Goal: Task Accomplishment & Management: Manage account settings

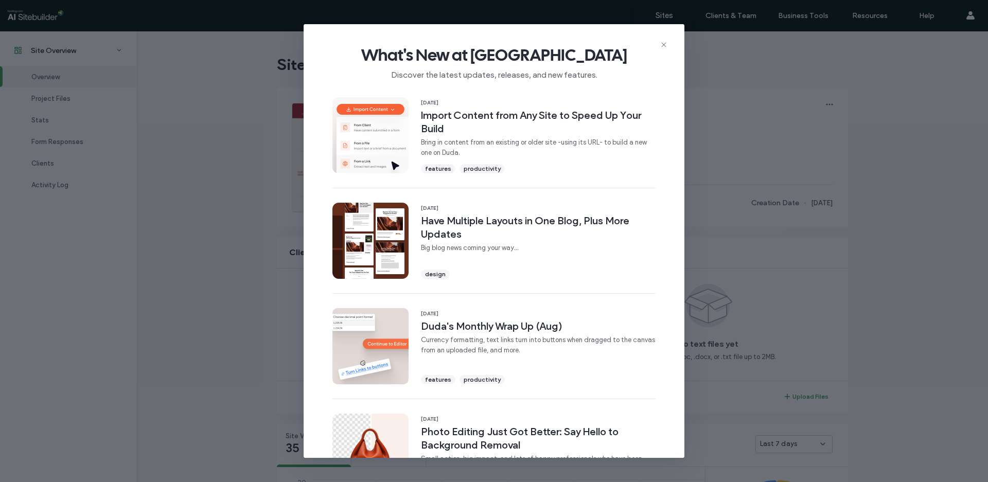
click at [655, 44] on div "What's New at Duda Discover the latest updates, releases, and new features." at bounding box center [494, 58] width 381 height 69
click at [661, 42] on icon at bounding box center [664, 45] width 8 height 8
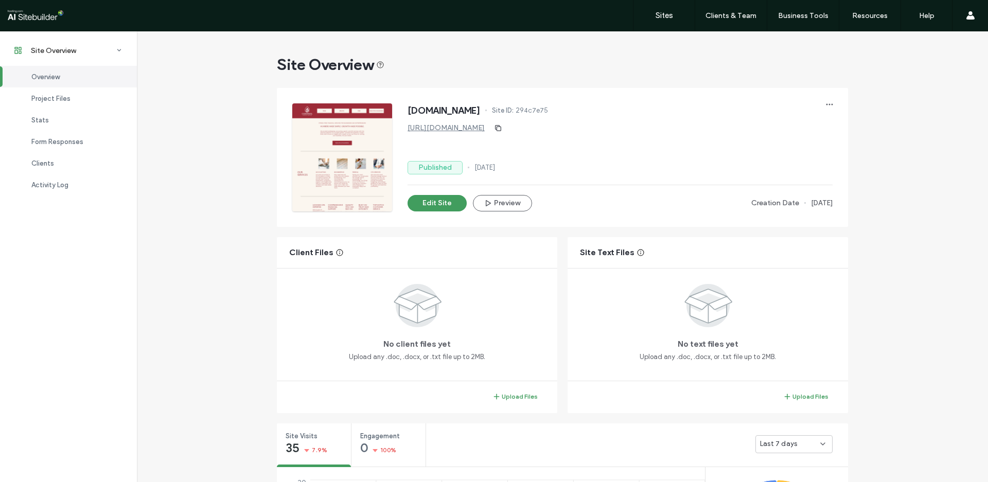
click at [361, 153] on div at bounding box center [342, 157] width 100 height 108
click at [447, 206] on button "Edit Site" at bounding box center [437, 203] width 59 height 16
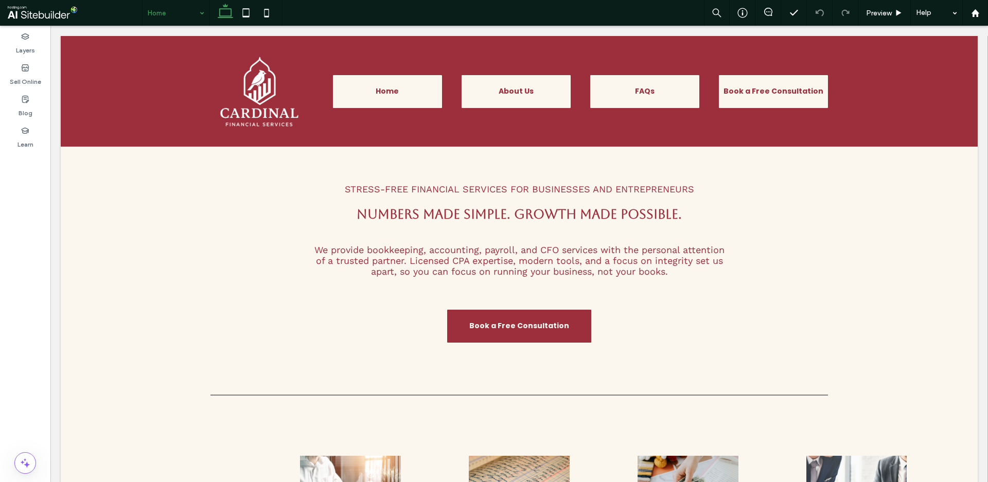
click at [204, 13] on div "Home" at bounding box center [176, 13] width 67 height 26
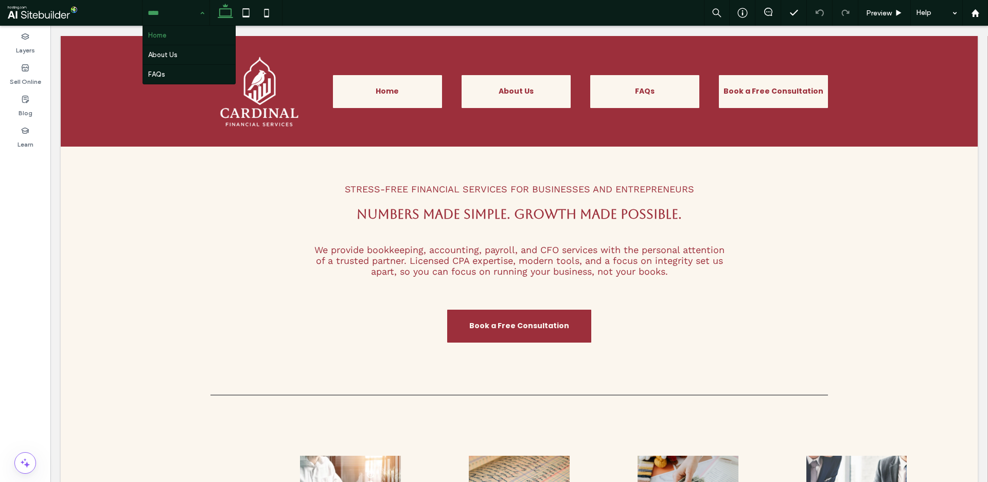
click at [204, 13] on div "Home About Us FAQs" at bounding box center [176, 13] width 67 height 26
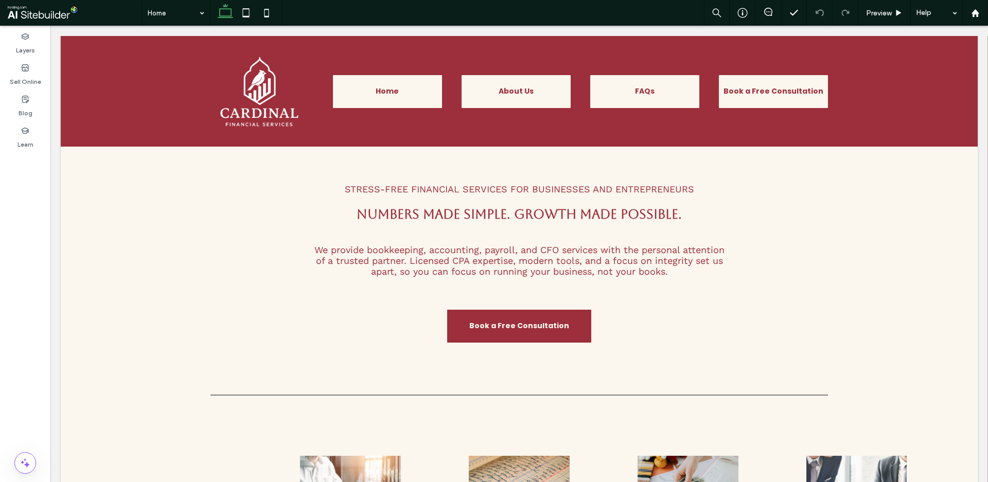
click at [68, 6] on span at bounding box center [75, 13] width 134 height 21
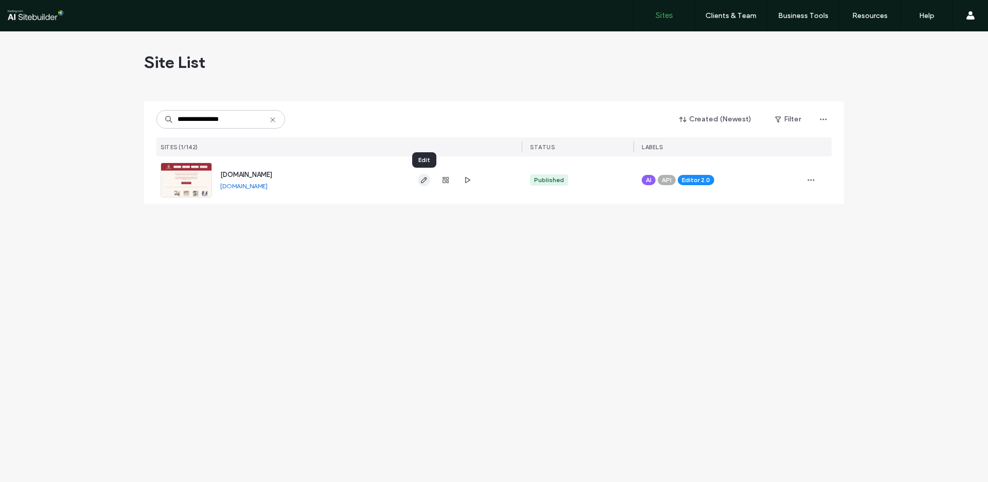
type input "**********"
click at [428, 182] on icon "button" at bounding box center [424, 180] width 8 height 8
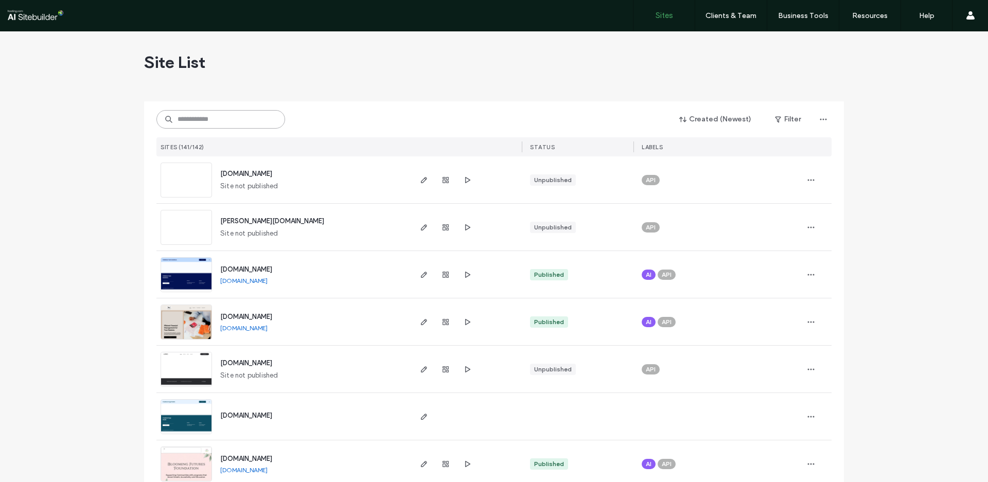
click at [219, 115] on input at bounding box center [220, 119] width 129 height 19
paste input "**********"
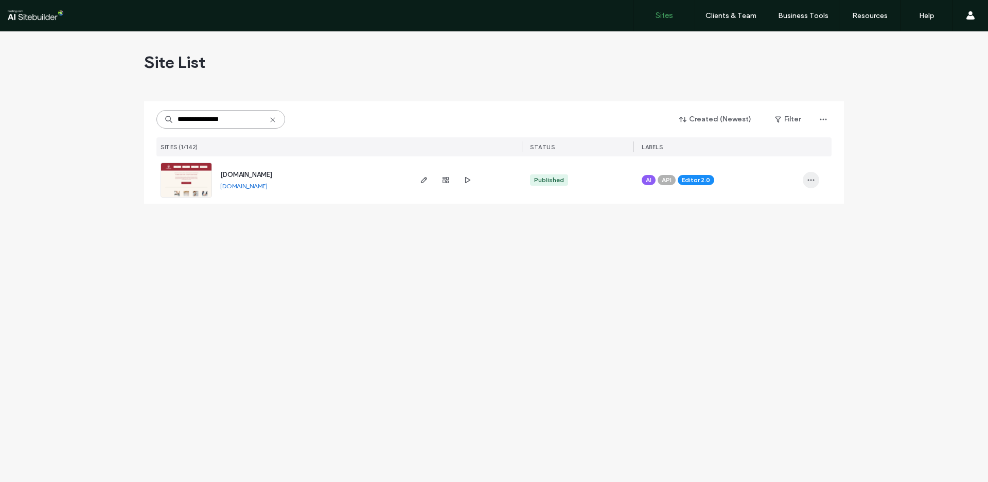
type input "**********"
click at [806, 182] on span "button" at bounding box center [811, 180] width 16 height 16
click at [815, 178] on icon "button" at bounding box center [811, 180] width 8 height 8
click at [785, 224] on span "Site Dashboard" at bounding box center [771, 226] width 48 height 10
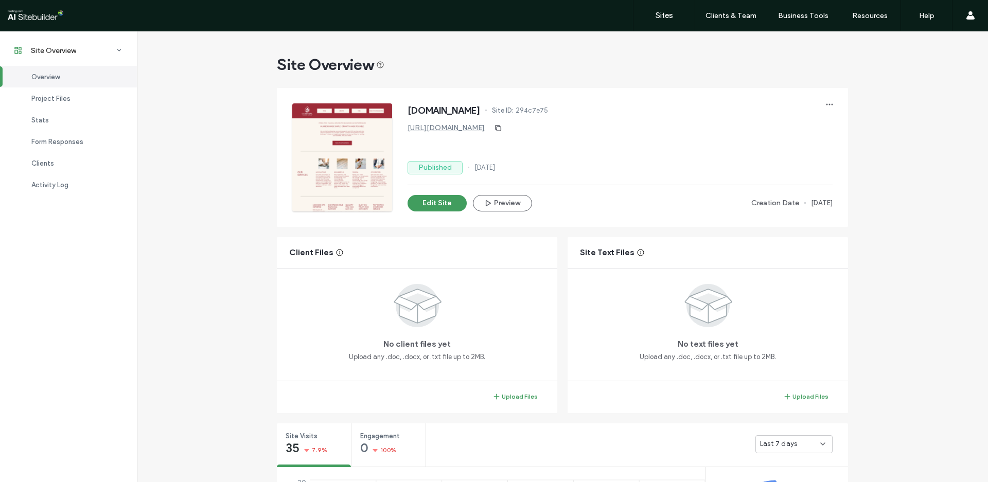
scroll to position [60, 0]
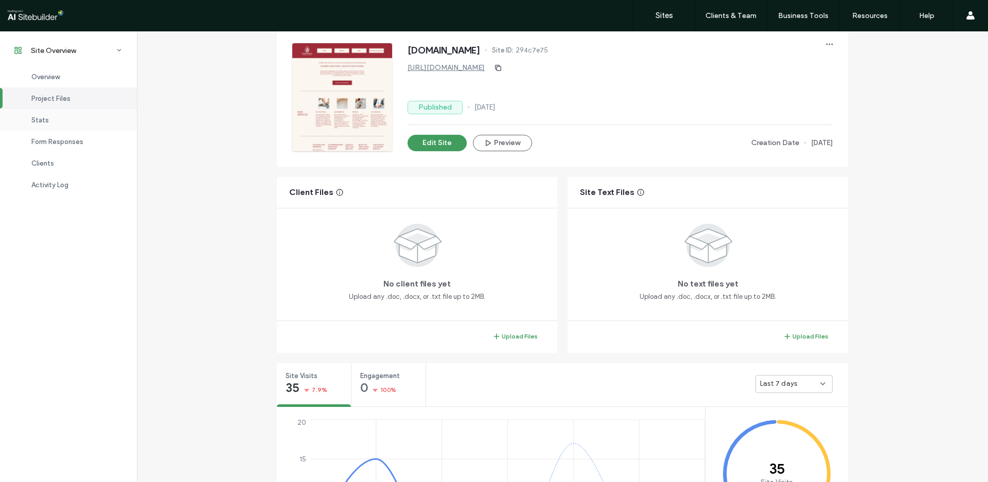
scroll to position [10, 0]
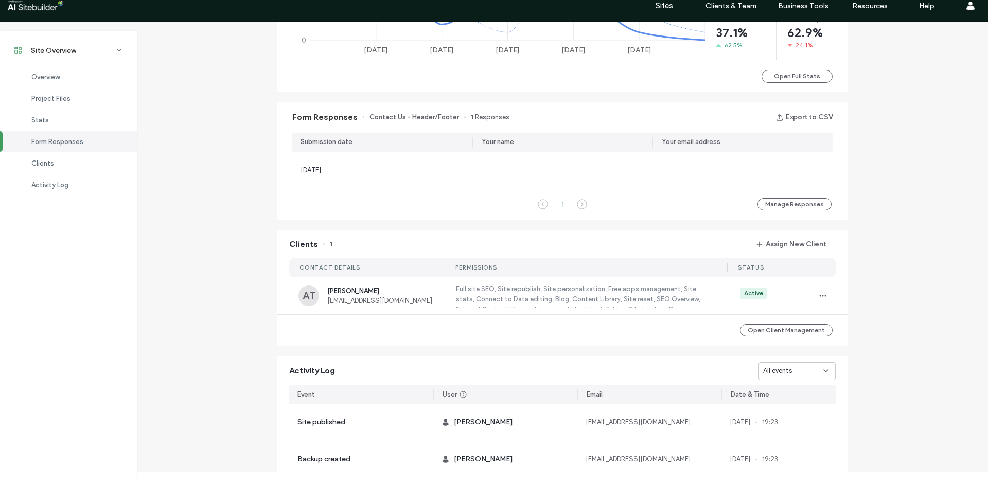
scroll to position [791, 0]
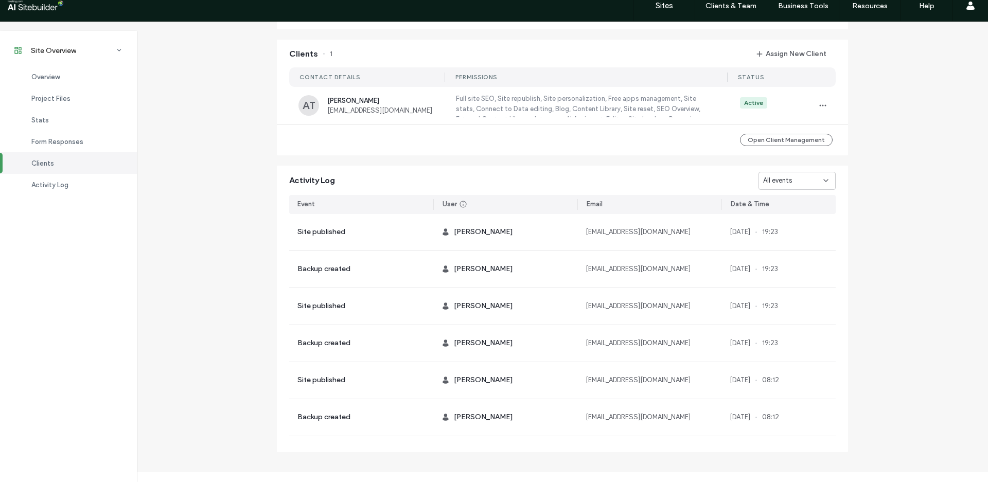
scroll to position [777, 0]
click at [70, 81] on div "Overview" at bounding box center [68, 77] width 137 height 22
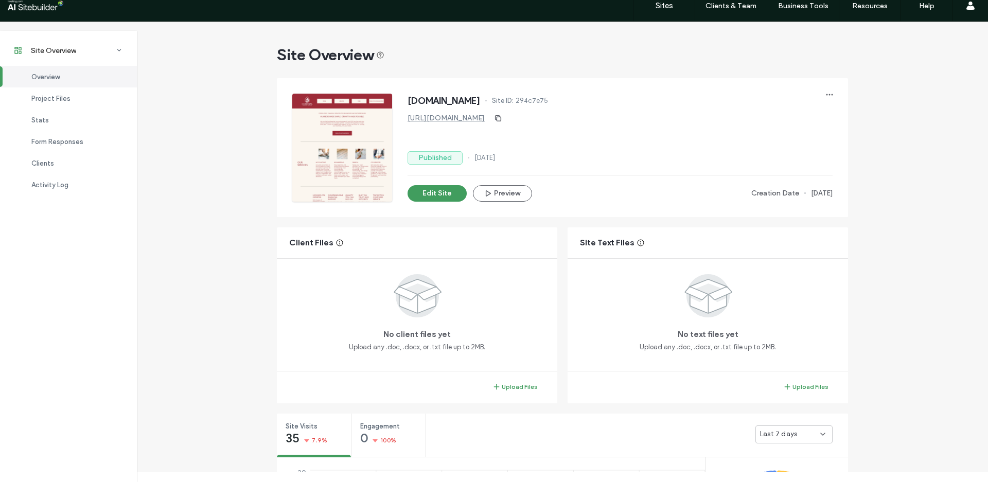
click at [329, 124] on div at bounding box center [342, 148] width 100 height 108
click at [829, 98] on icon "button" at bounding box center [830, 95] width 8 height 8
click at [832, 93] on icon "button" at bounding box center [830, 95] width 8 height 8
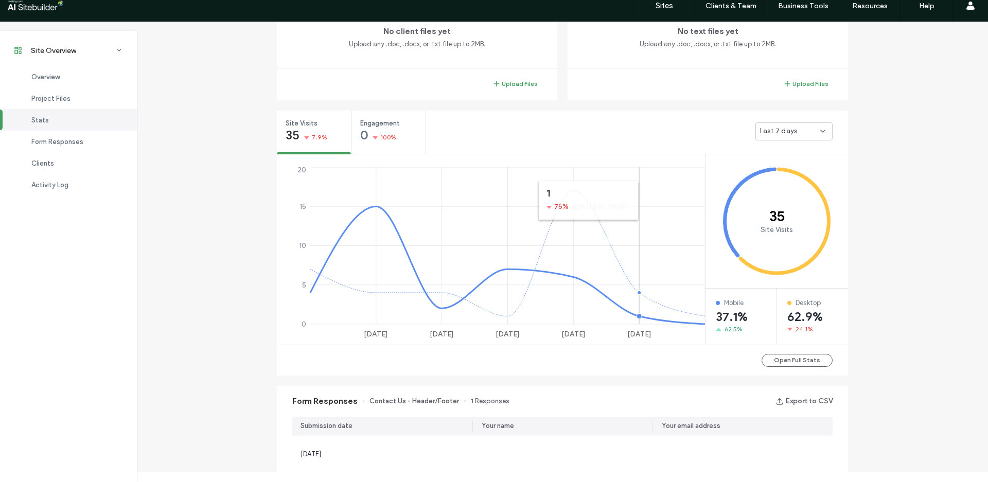
scroll to position [311, 0]
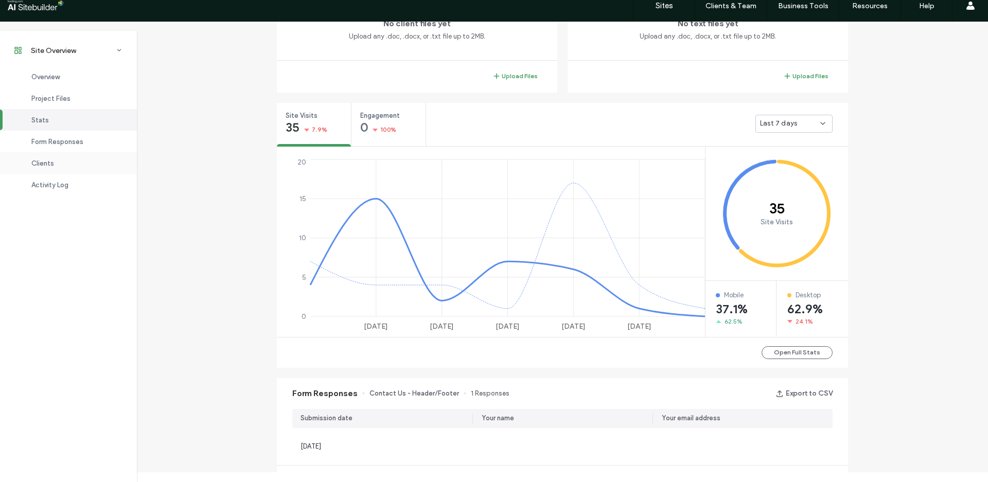
click at [101, 153] on div "Clients" at bounding box center [68, 163] width 137 height 22
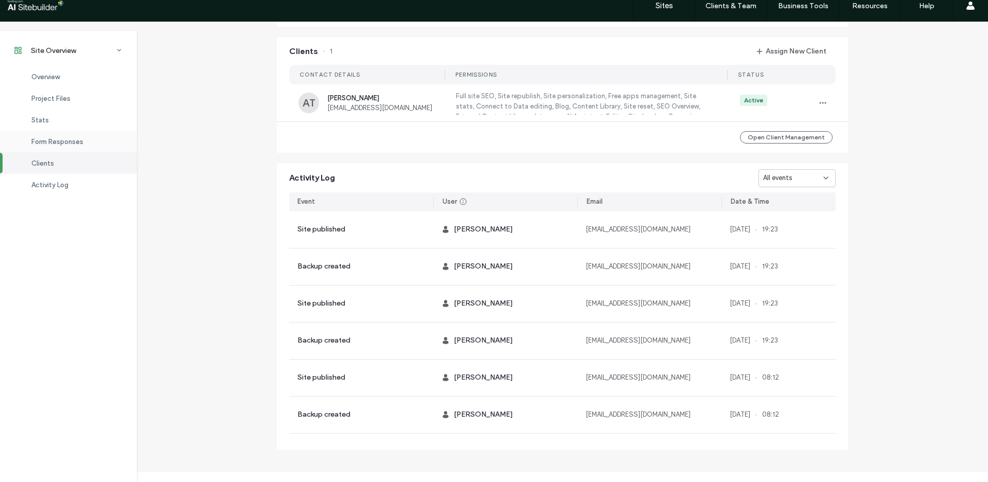
click at [97, 143] on div "Form Responses" at bounding box center [68, 142] width 137 height 22
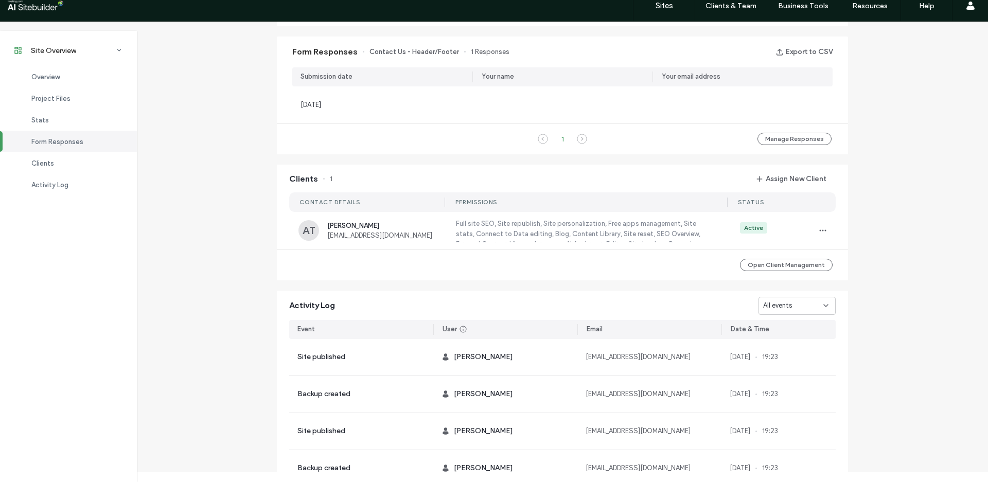
scroll to position [652, 0]
click at [345, 234] on span "tahaal2013@gmail.com" at bounding box center [385, 236] width 116 height 8
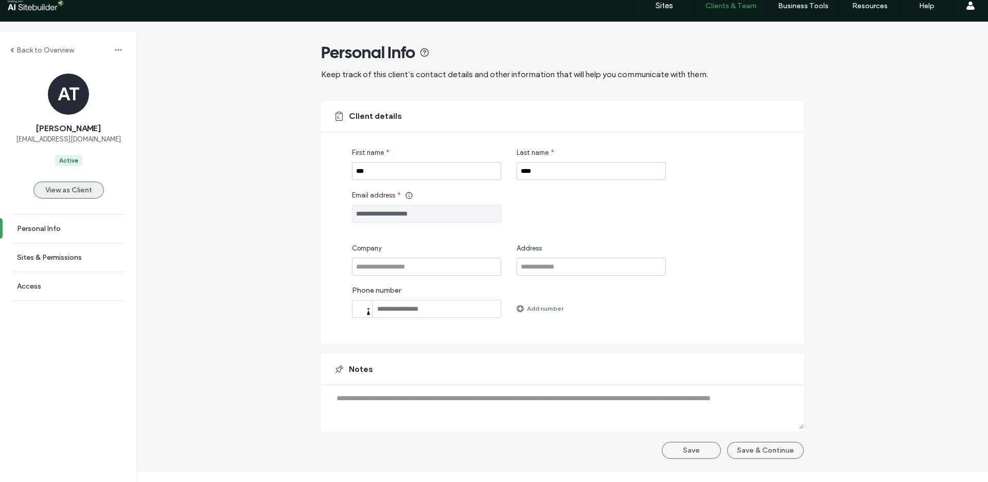
click at [86, 195] on button "View as Client" at bounding box center [68, 190] width 71 height 17
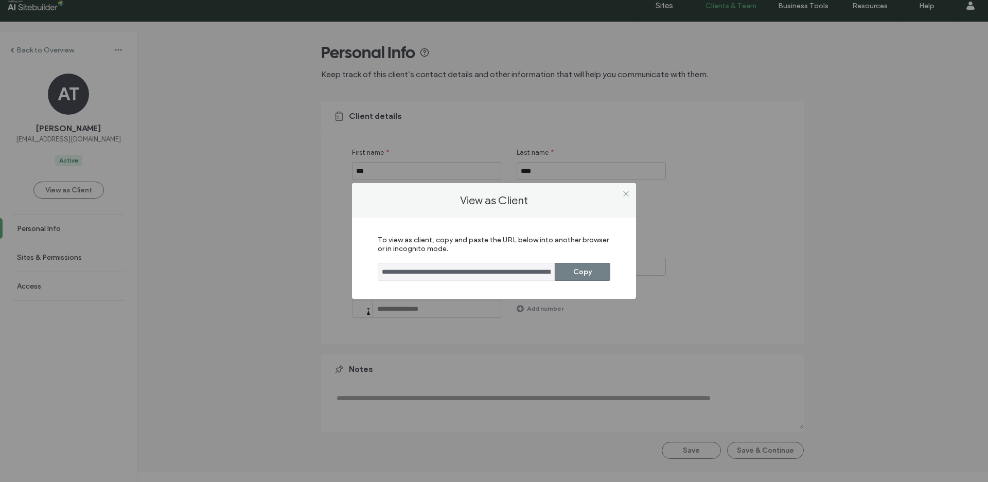
click at [574, 270] on button "Copy" at bounding box center [583, 272] width 56 height 18
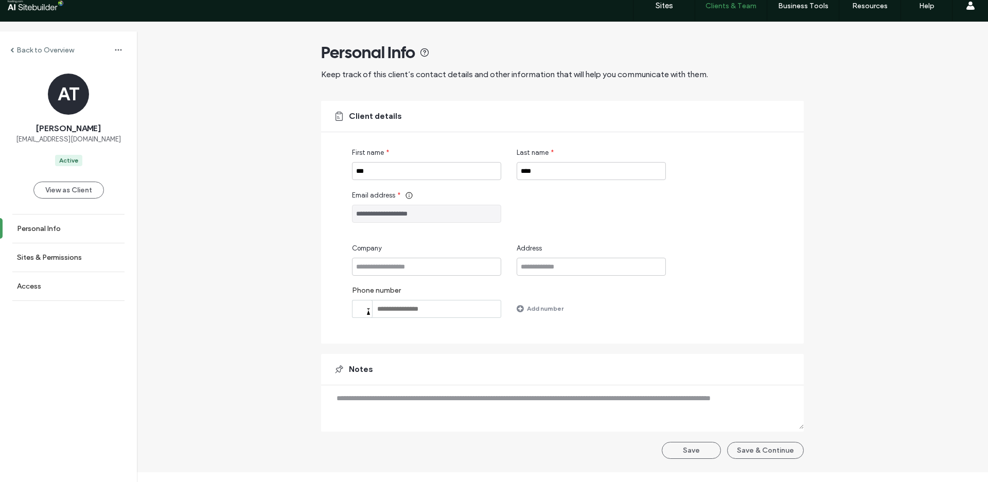
click at [29, 49] on label "Back to Overview" at bounding box center [45, 50] width 58 height 9
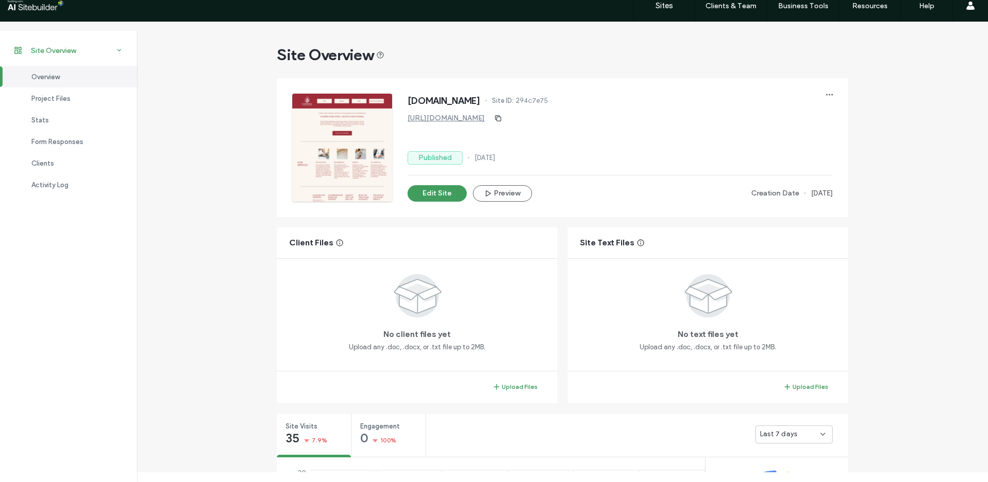
click at [54, 44] on div "Site Overview" at bounding box center [68, 50] width 137 height 23
click at [451, 192] on button "Edit Site" at bounding box center [437, 193] width 59 height 16
